Goal: Task Accomplishment & Management: Use online tool/utility

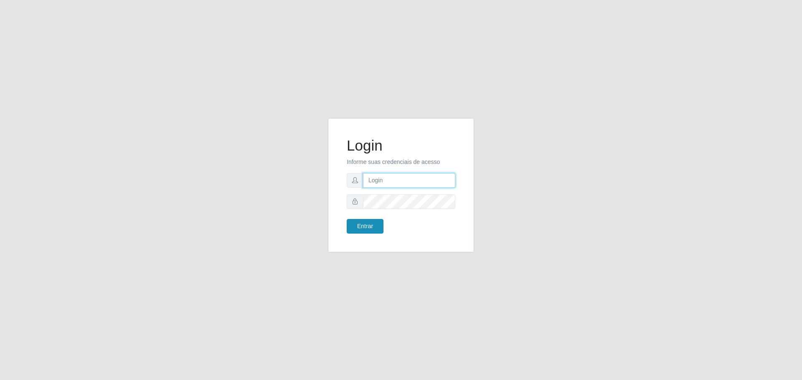
type input "[EMAIL_ADDRESS][DOMAIN_NAME]"
click at [370, 228] on button "Entrar" at bounding box center [365, 226] width 37 height 15
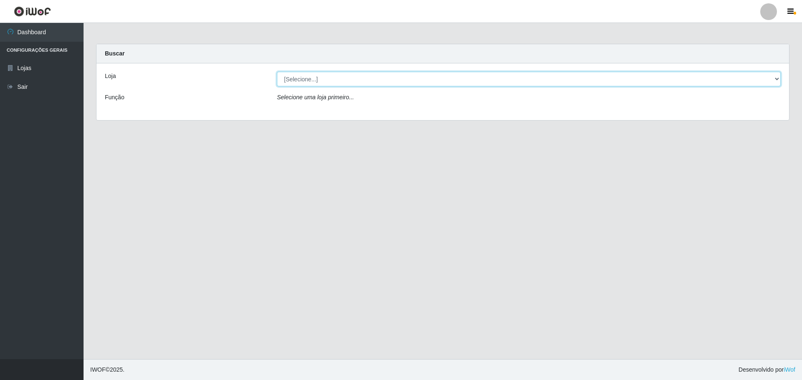
click at [304, 77] on select "[Selecione...] [GEOGRAPHIC_DATA] - [GEOGRAPHIC_DATA][DATE]" at bounding box center [529, 79] width 504 height 15
select select "527"
click at [277, 72] on select "[Selecione...] [GEOGRAPHIC_DATA] - [GEOGRAPHIC_DATA][DATE]" at bounding box center [529, 79] width 504 height 15
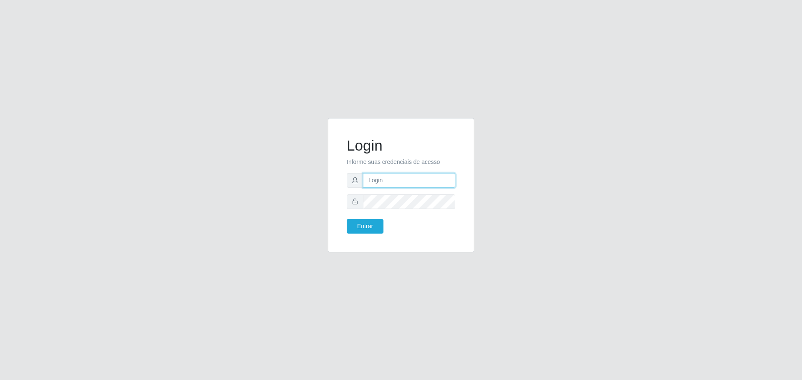
type input "[EMAIL_ADDRESS][DOMAIN_NAME]"
click at [430, 182] on input "[EMAIL_ADDRESS][DOMAIN_NAME]" at bounding box center [409, 180] width 92 height 15
click at [380, 220] on button "Entrar" at bounding box center [365, 226] width 37 height 15
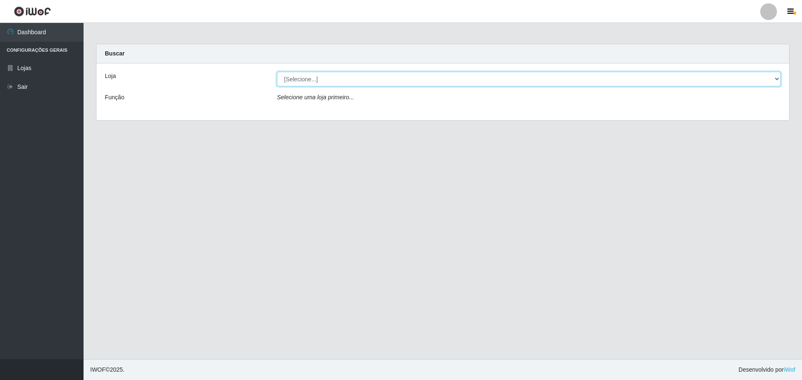
drag, startPoint x: 315, startPoint y: 76, endPoint x: 315, endPoint y: 82, distance: 5.8
click at [315, 77] on select "[Selecione...] [GEOGRAPHIC_DATA] - [GEOGRAPHIC_DATA][DATE]" at bounding box center [529, 79] width 504 height 15
select select "527"
click at [277, 72] on select "[Selecione...] [GEOGRAPHIC_DATA] - [GEOGRAPHIC_DATA][DATE]" at bounding box center [529, 79] width 504 height 15
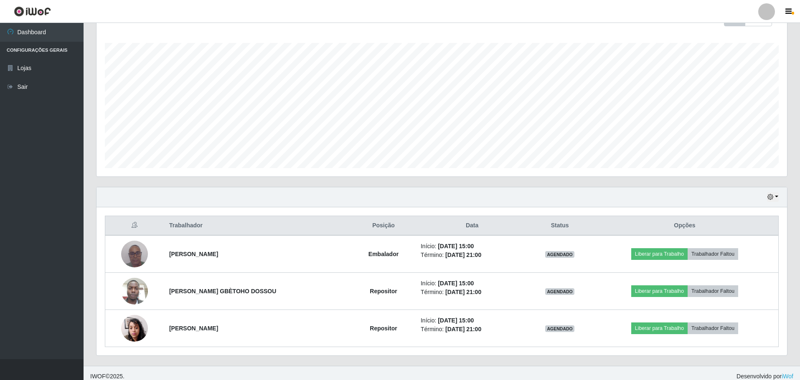
scroll to position [137, 0]
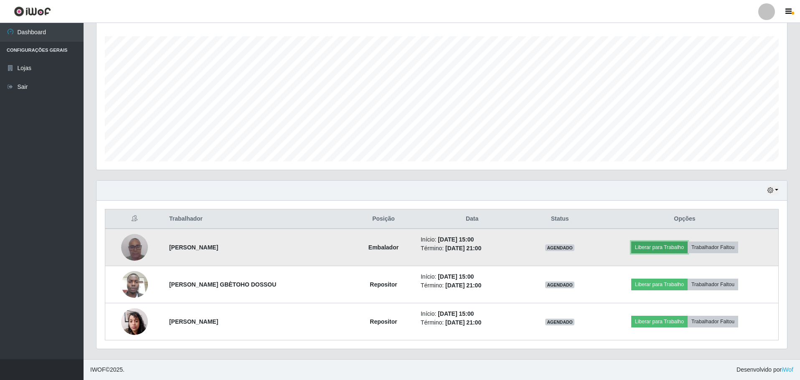
click at [643, 242] on button "Liberar para Trabalho" at bounding box center [659, 248] width 56 height 12
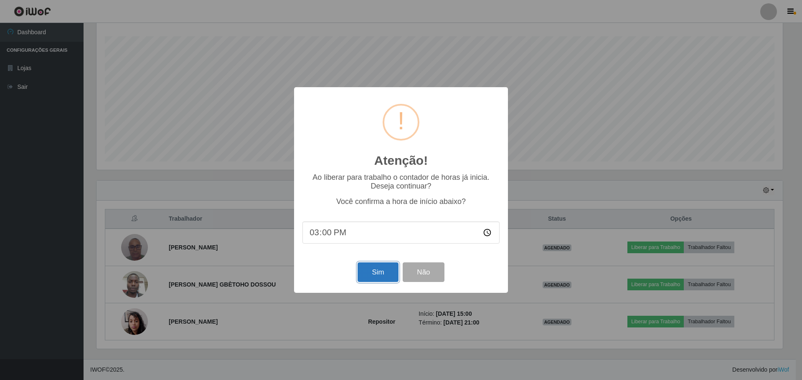
click at [378, 269] on button "Sim" at bounding box center [377, 273] width 40 height 20
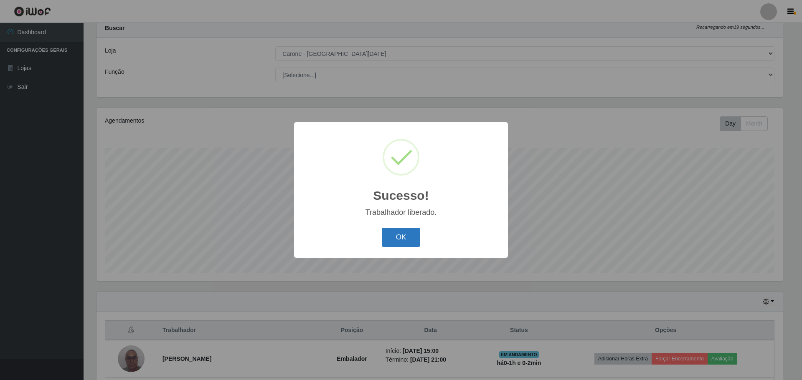
click at [402, 236] on button "OK" at bounding box center [401, 238] width 39 height 20
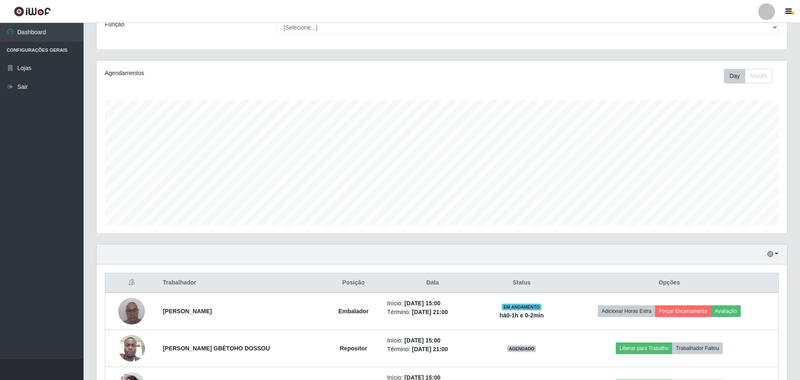
scroll to position [137, 0]
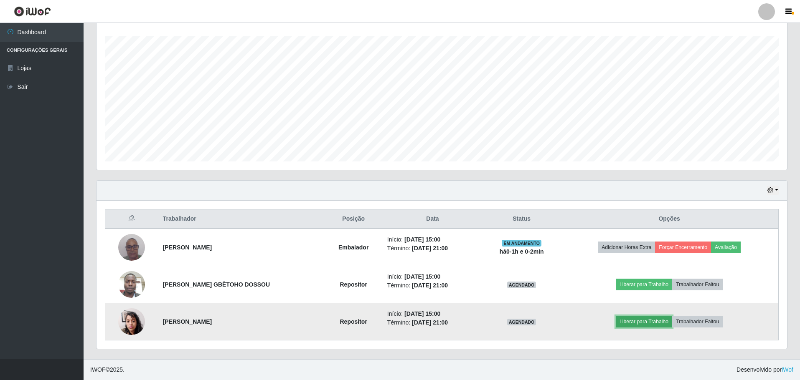
click at [643, 320] on button "Liberar para Trabalho" at bounding box center [643, 322] width 56 height 12
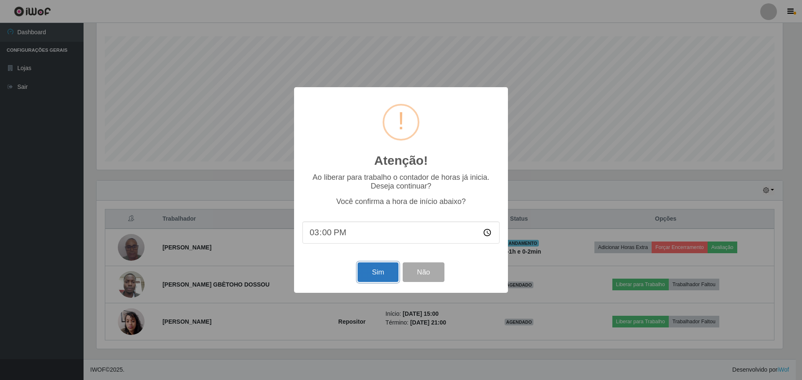
click at [375, 270] on button "Sim" at bounding box center [377, 273] width 40 height 20
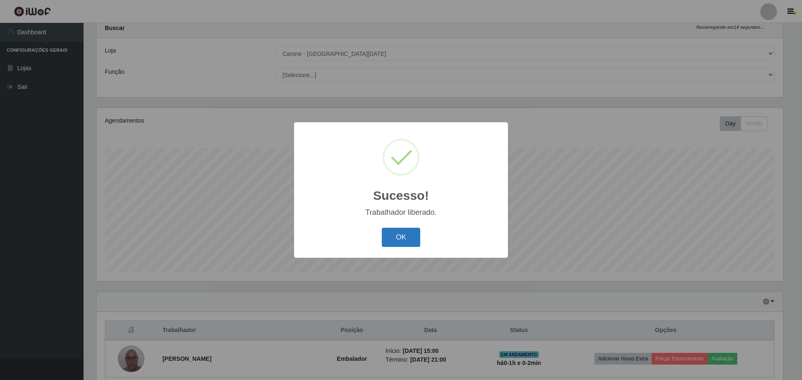
click at [396, 241] on button "OK" at bounding box center [401, 238] width 39 height 20
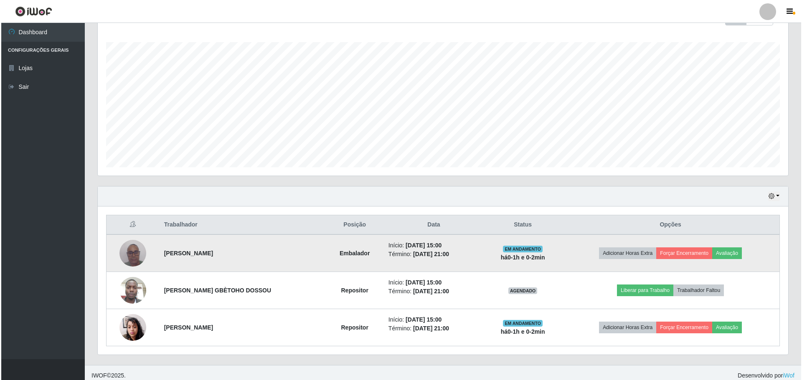
scroll to position [137, 0]
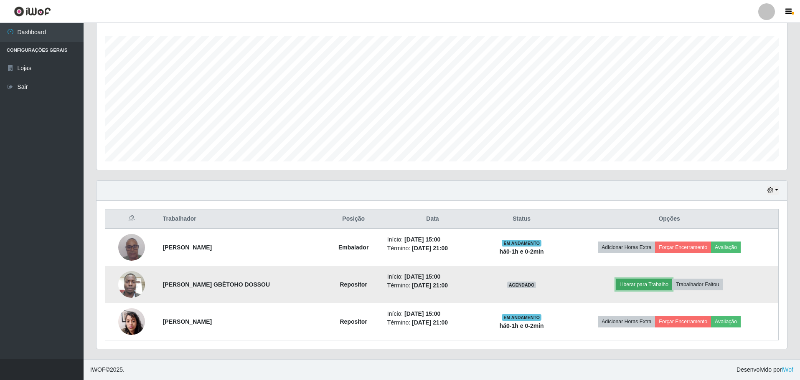
click at [655, 286] on button "Liberar para Trabalho" at bounding box center [643, 285] width 56 height 12
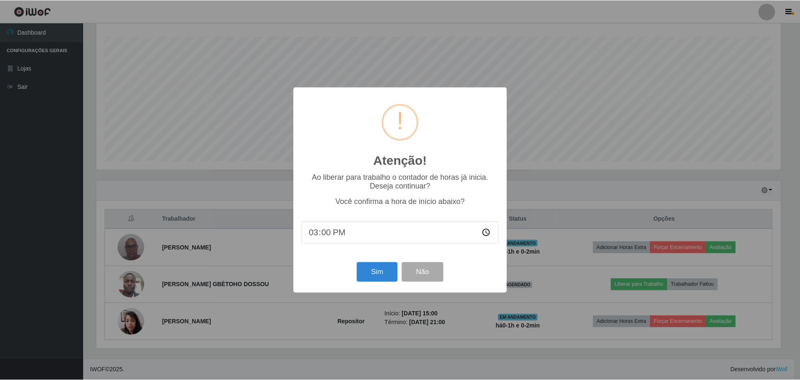
scroll to position [173, 686]
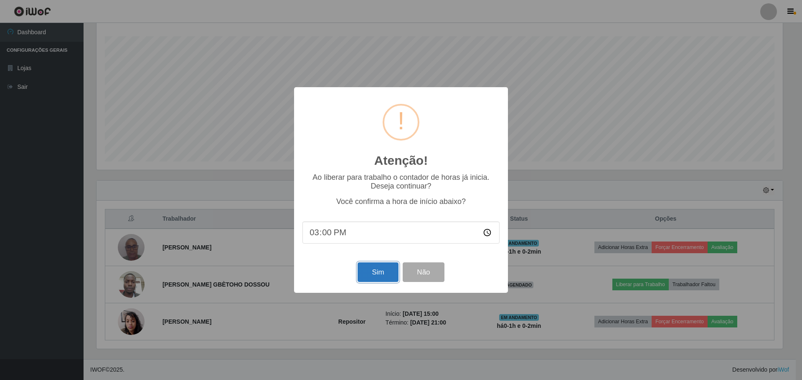
click at [366, 270] on button "Sim" at bounding box center [377, 273] width 40 height 20
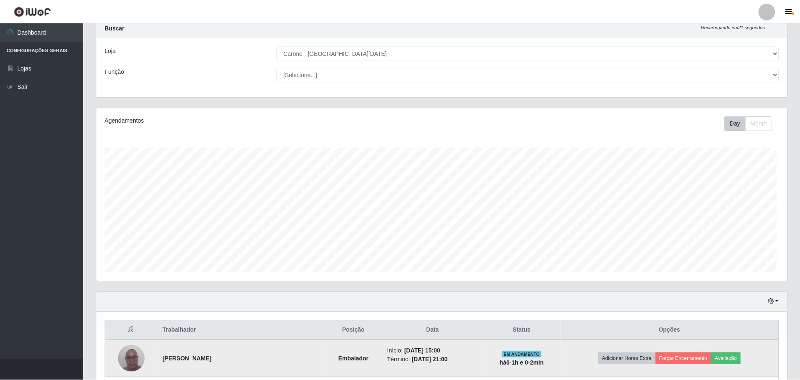
scroll to position [0, 0]
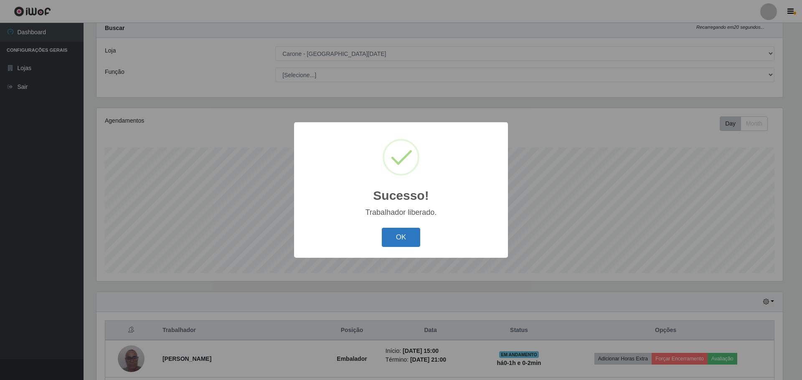
click at [394, 238] on button "OK" at bounding box center [401, 238] width 39 height 20
